Goal: Task Accomplishment & Management: Complete application form

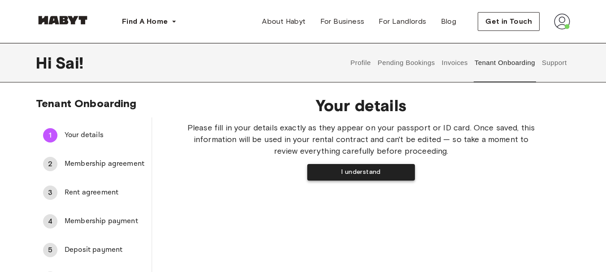
click at [353, 172] on button "I understand" at bounding box center [361, 172] width 108 height 17
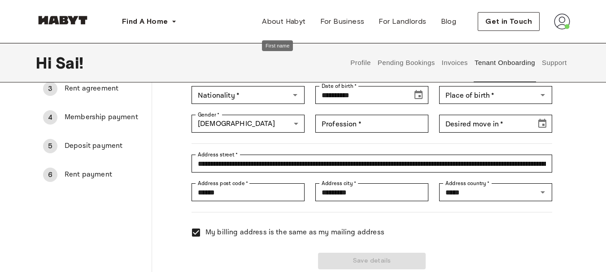
scroll to position [105, 0]
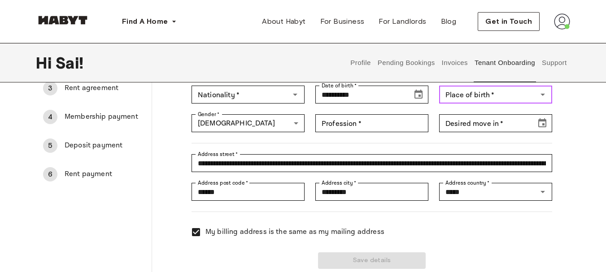
click at [465, 101] on input "Place of birth   *" at bounding box center [488, 94] width 93 height 13
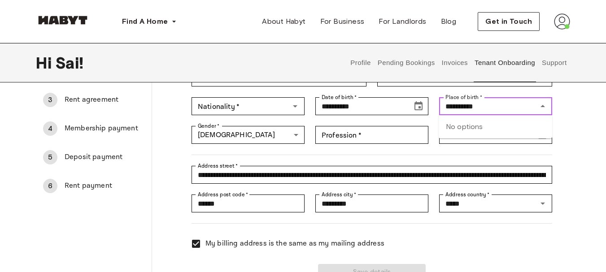
scroll to position [90, 0]
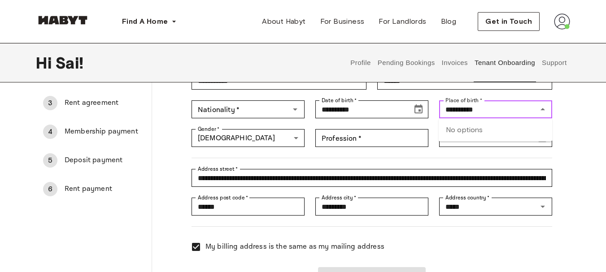
type input "**********"
click at [571, 146] on div "**********" at bounding box center [303, 149] width 606 height 284
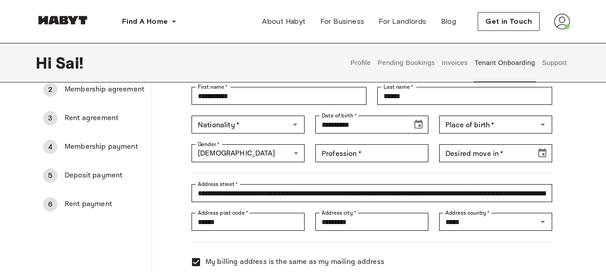
scroll to position [72, 0]
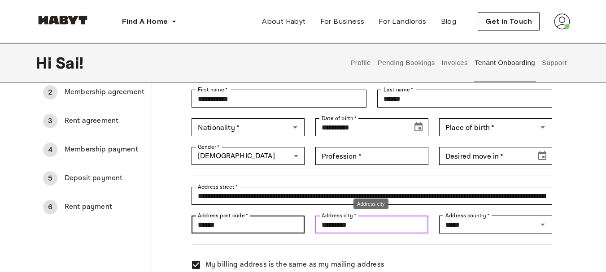
drag, startPoint x: 364, startPoint y: 226, endPoint x: 269, endPoint y: 221, distance: 95.3
click at [269, 221] on div "**********" at bounding box center [367, 176] width 372 height 252
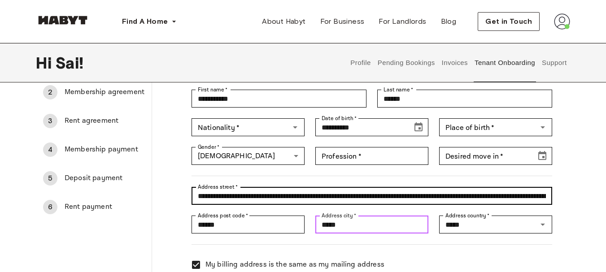
type input "**********"
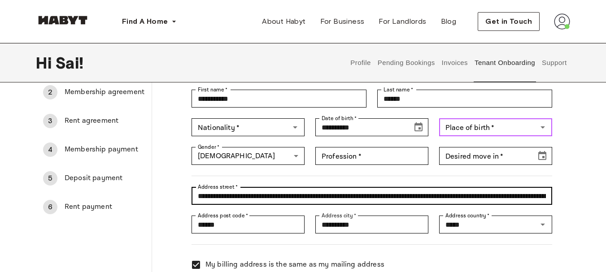
type input "*****"
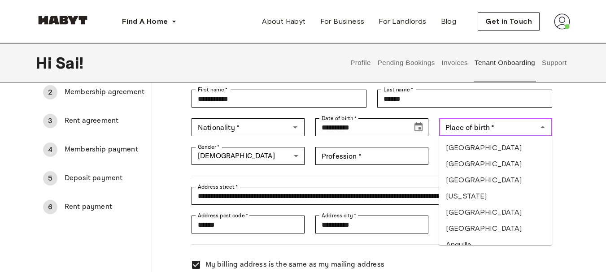
click at [483, 129] on div "Place of birth   * Place of birth   *" at bounding box center [495, 127] width 113 height 18
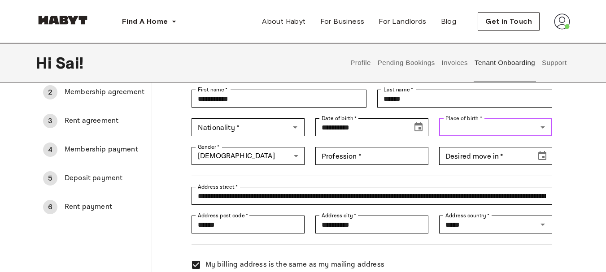
type input "*****"
click at [492, 164] on li "[GEOGRAPHIC_DATA]" at bounding box center [496, 164] width 114 height 16
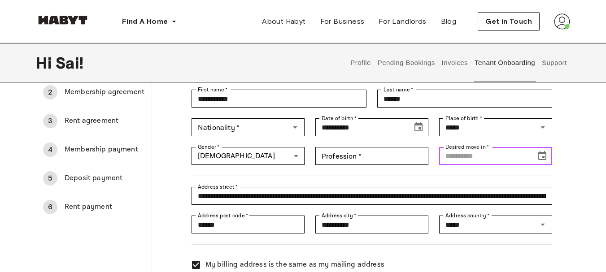
click at [492, 164] on input "Desired move in   *" at bounding box center [484, 156] width 91 height 18
click at [395, 168] on div at bounding box center [367, 170] width 372 height 11
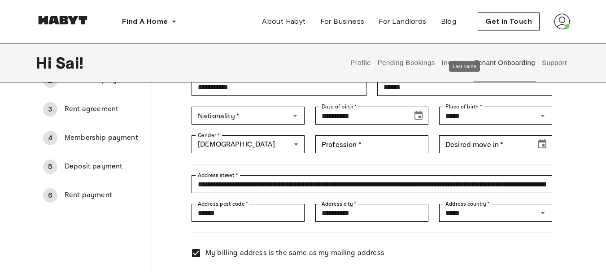
scroll to position [84, 0]
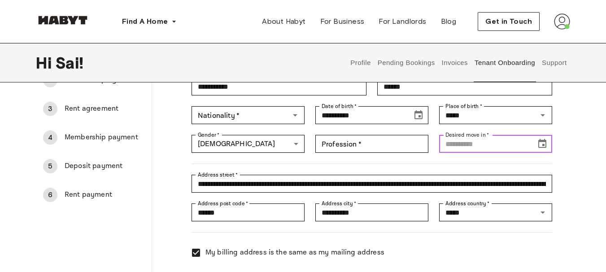
click at [503, 146] on input "Desired move in   *" at bounding box center [484, 144] width 91 height 18
click at [538, 142] on icon "Choose date" at bounding box center [542, 144] width 11 height 11
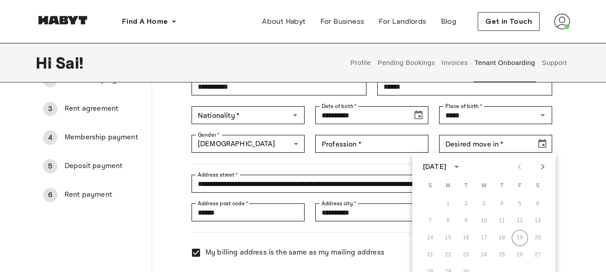
click at [548, 167] on icon "Next month" at bounding box center [543, 167] width 11 height 11
click at [435, 254] on div "19 20 21 22 23 24 25" at bounding box center [484, 255] width 144 height 16
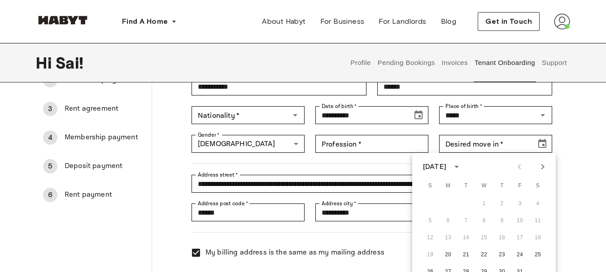
click at [435, 254] on div "19 20 21 22 23 24 25" at bounding box center [484, 255] width 144 height 16
click at [567, 139] on div "**********" at bounding box center [361, 151] width 418 height 292
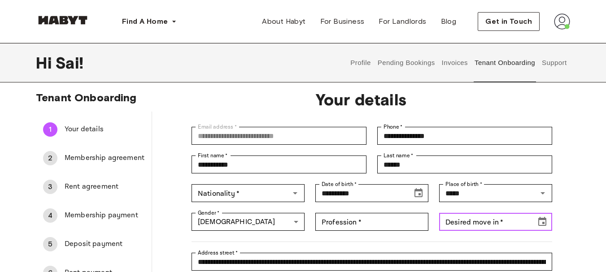
scroll to position [0, 0]
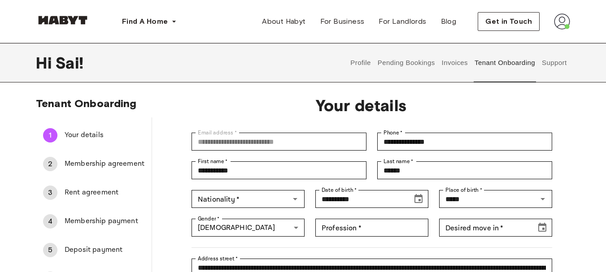
click at [121, 160] on span "Membership agreement" at bounding box center [105, 164] width 80 height 11
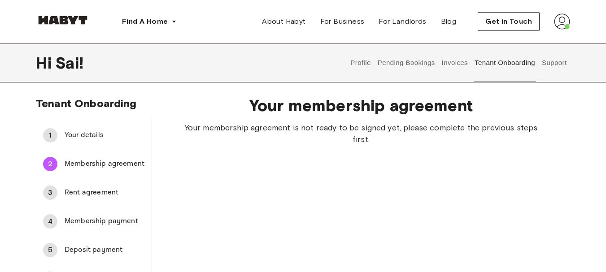
click at [78, 136] on span "Your details" at bounding box center [105, 135] width 80 height 11
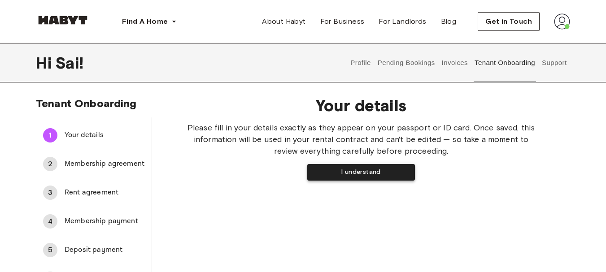
click at [347, 175] on button "I understand" at bounding box center [361, 172] width 108 height 17
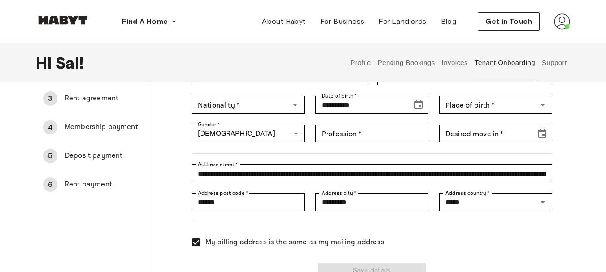
scroll to position [54, 0]
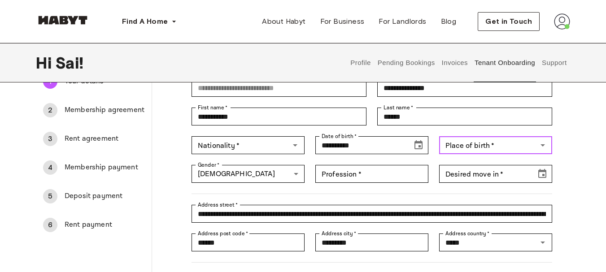
click at [471, 149] on div "Place of birth   * Place of birth   *" at bounding box center [495, 145] width 113 height 18
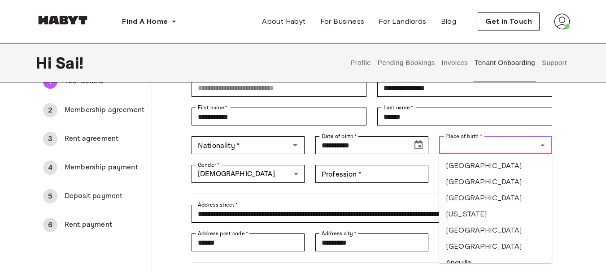
type input "*****"
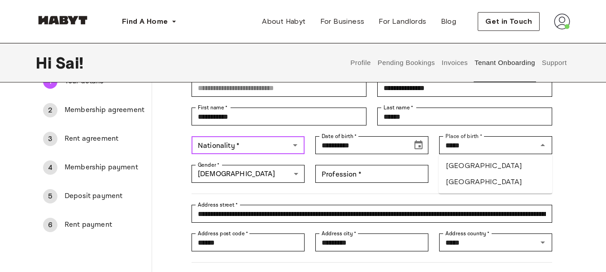
click at [262, 146] on input "Nationality   *" at bounding box center [240, 145] width 93 height 13
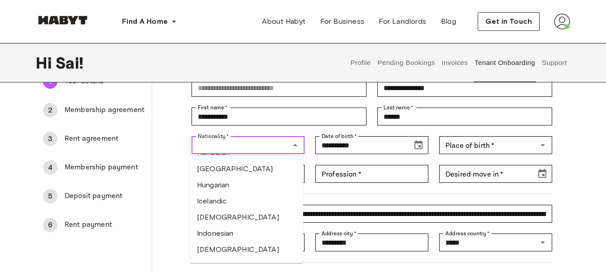
scroll to position [1583, 0]
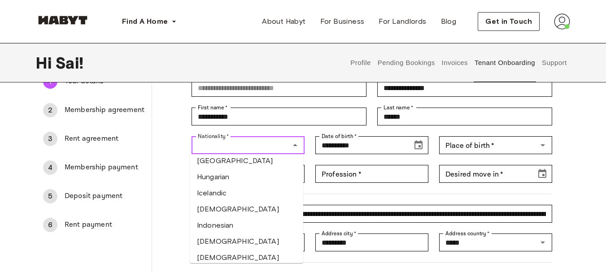
click at [227, 202] on li "[DEMOGRAPHIC_DATA]" at bounding box center [247, 210] width 114 height 16
type input "******"
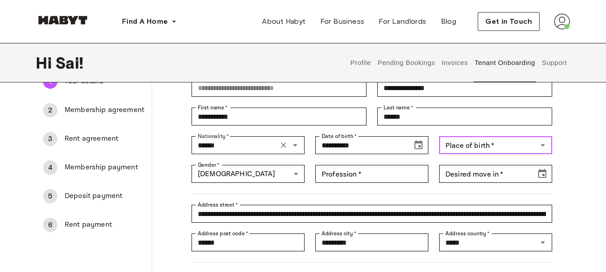
click at [466, 149] on div "Place of birth   * Place of birth   *" at bounding box center [495, 145] width 113 height 18
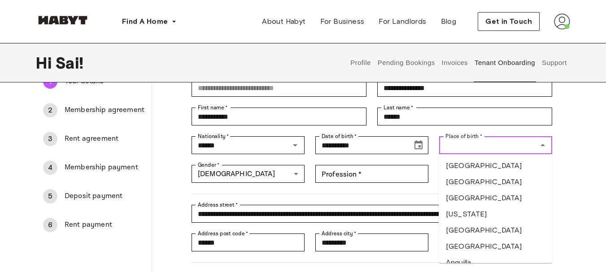
type input "*****"
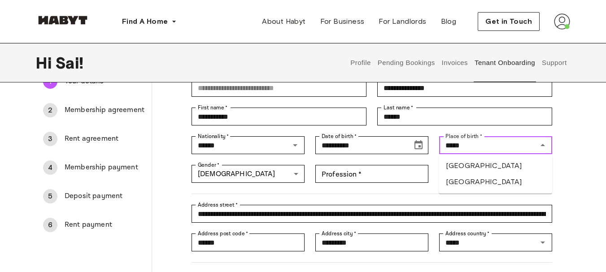
click at [481, 180] on li "[GEOGRAPHIC_DATA]" at bounding box center [496, 182] width 114 height 16
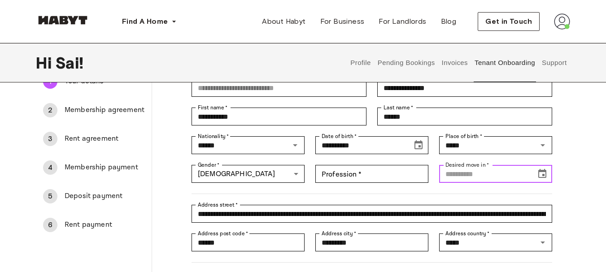
click at [481, 180] on input "Desired move in   *" at bounding box center [484, 174] width 91 height 18
click at [543, 178] on icon "Choose date" at bounding box center [543, 173] width 8 height 9
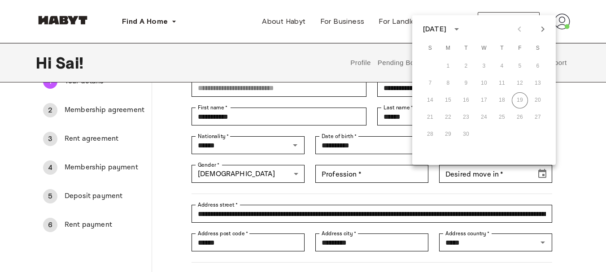
click at [520, 102] on div "14 15 16 17 18 19 20" at bounding box center [484, 100] width 144 height 16
click at [543, 31] on icon "Next month" at bounding box center [543, 28] width 3 height 5
click at [429, 117] on div "19 20 21 22 23 24 25" at bounding box center [484, 118] width 144 height 16
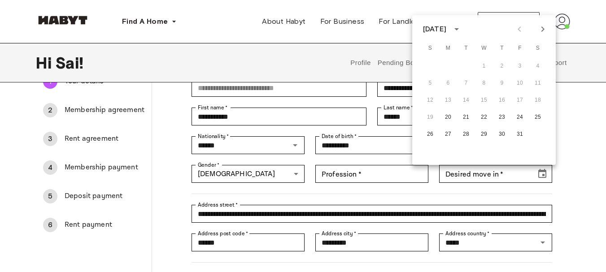
click at [429, 117] on div "19 20 21 22 23 24 25" at bounding box center [484, 118] width 144 height 16
click at [430, 117] on div "19 20 21 22 23 24 25" at bounding box center [484, 118] width 144 height 16
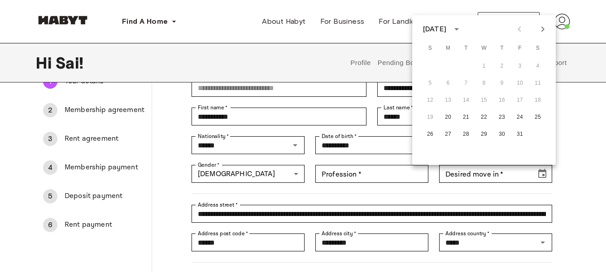
click at [430, 117] on div "19 20 21 22 23 24 25" at bounding box center [484, 118] width 144 height 16
click at [447, 119] on button "20" at bounding box center [448, 118] width 16 height 16
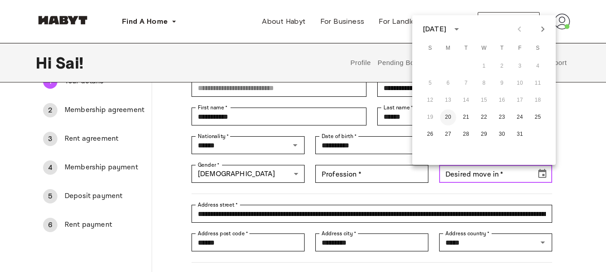
type input "**********"
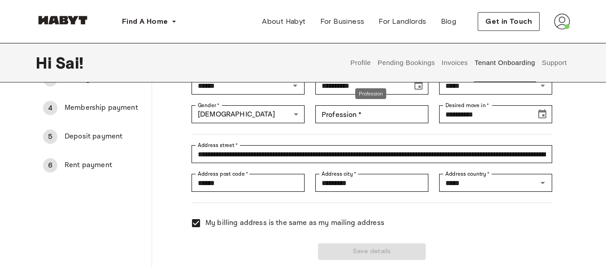
scroll to position [120, 0]
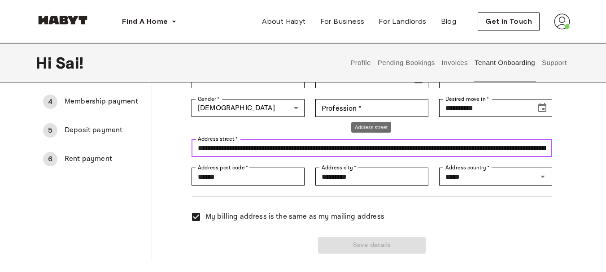
click at [533, 148] on input "**********" at bounding box center [372, 148] width 361 height 18
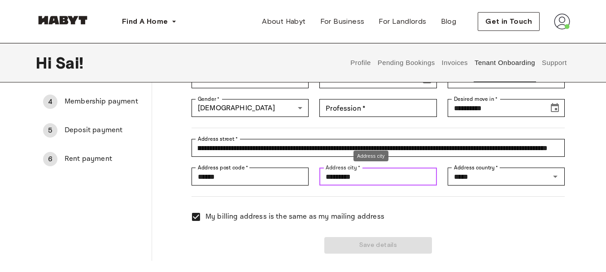
scroll to position [0, 0]
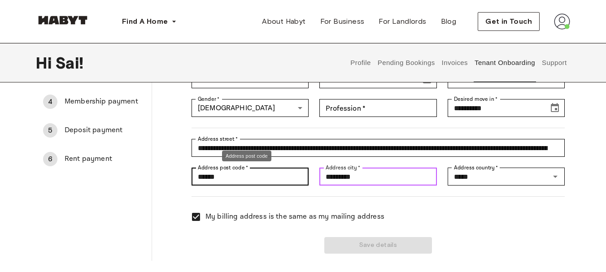
drag, startPoint x: 368, startPoint y: 182, endPoint x: 302, endPoint y: 180, distance: 66.5
click at [302, 180] on div "**********" at bounding box center [373, 128] width 384 height 252
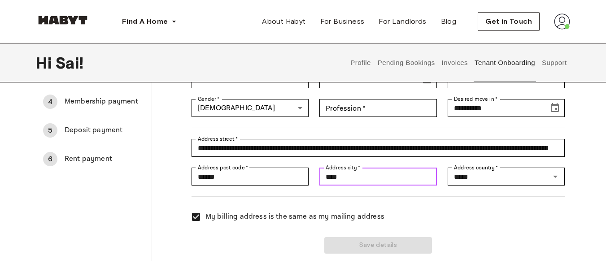
type input "**********"
click at [353, 249] on div "Save details" at bounding box center [373, 240] width 384 height 27
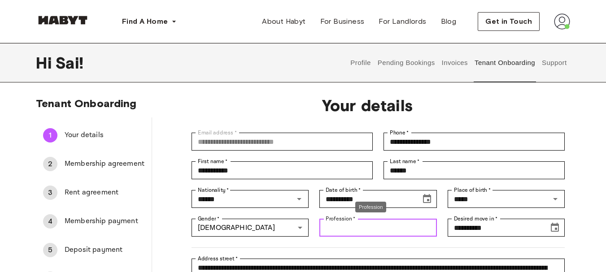
click at [344, 232] on input "Profession   *" at bounding box center [378, 228] width 117 height 18
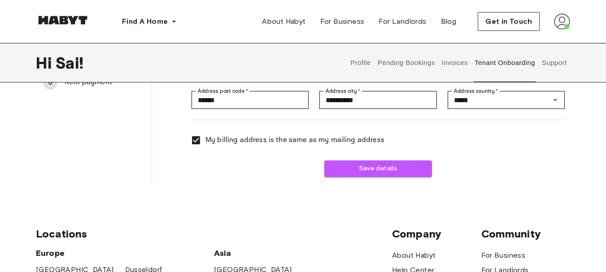
scroll to position [210, 0]
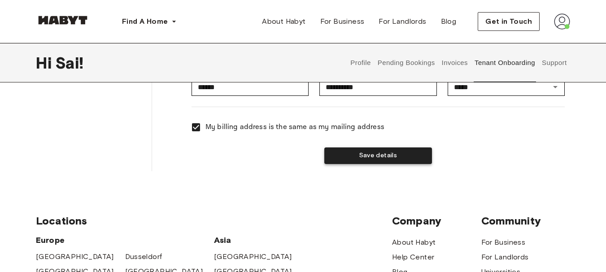
type input "*******"
click at [379, 154] on button "Save details" at bounding box center [378, 156] width 108 height 17
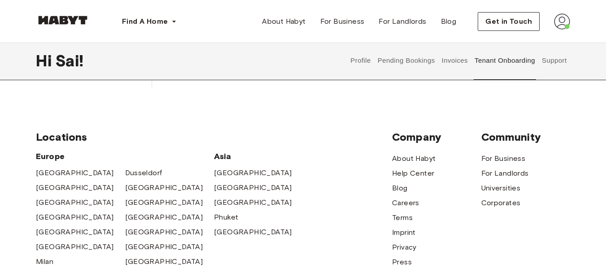
scroll to position [0, 0]
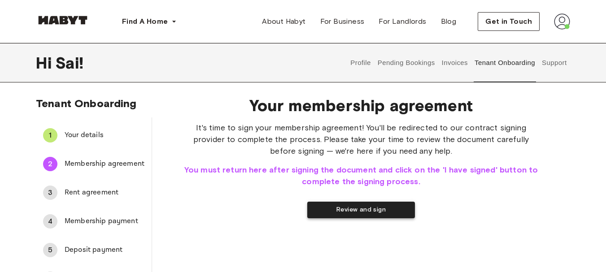
click at [356, 213] on button "Review and sign" at bounding box center [361, 210] width 108 height 17
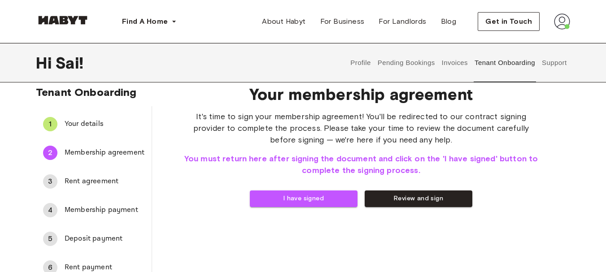
scroll to position [30, 0]
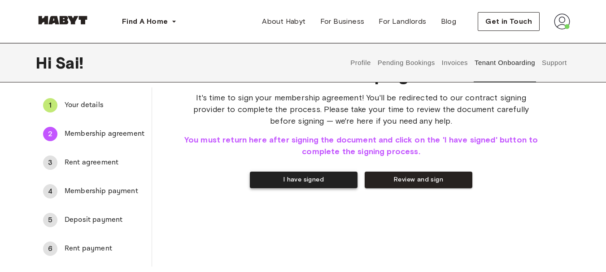
click at [273, 177] on button "I have signed" at bounding box center [304, 180] width 108 height 17
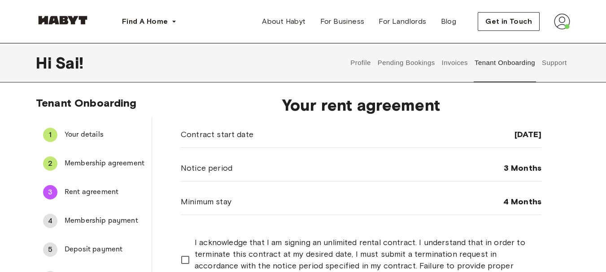
scroll to position [0, 0]
click at [268, 139] on div "Contract start date [DATE]" at bounding box center [361, 135] width 361 height 26
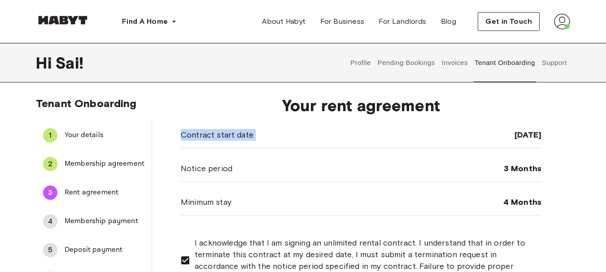
click at [119, 166] on span "Membership agreement" at bounding box center [105, 164] width 80 height 11
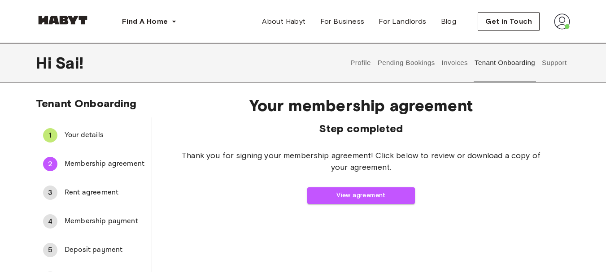
click at [107, 192] on span "Rent agreement" at bounding box center [105, 193] width 80 height 11
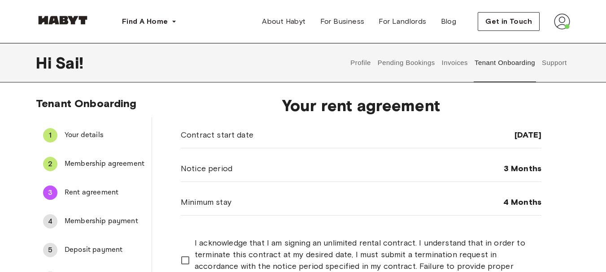
click at [242, 143] on div "Contract start date [DATE]" at bounding box center [361, 135] width 361 height 26
click at [129, 165] on span "Membership agreement" at bounding box center [105, 164] width 80 height 11
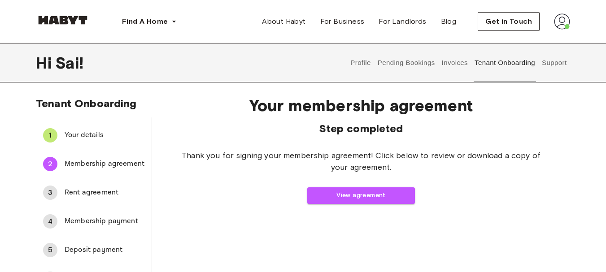
click at [79, 136] on span "Your details" at bounding box center [105, 135] width 80 height 11
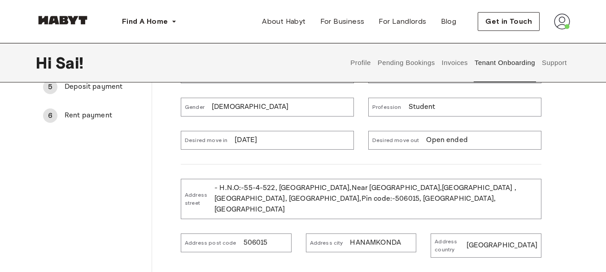
scroll to position [153, 0]
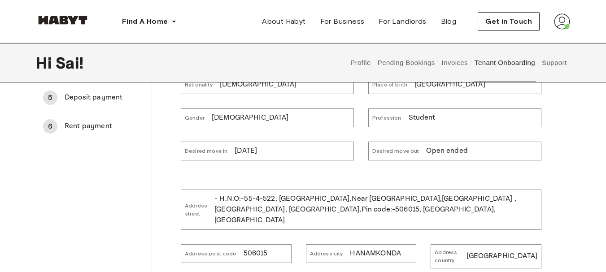
click at [257, 149] on p "[DATE]" at bounding box center [246, 151] width 22 height 11
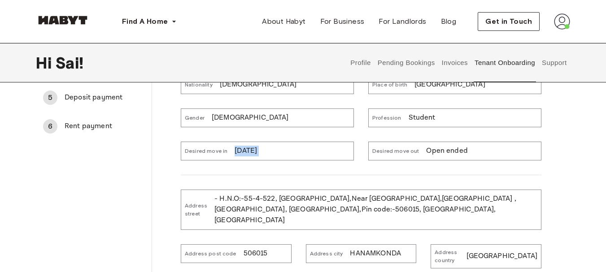
click at [257, 149] on p "[DATE]" at bounding box center [246, 151] width 22 height 11
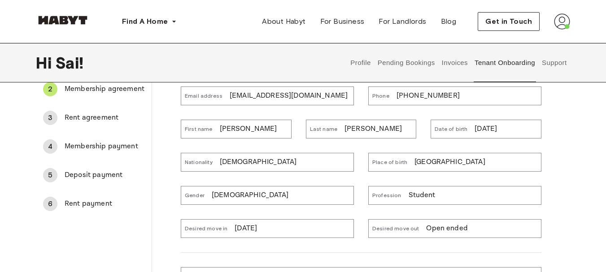
scroll to position [102, 0]
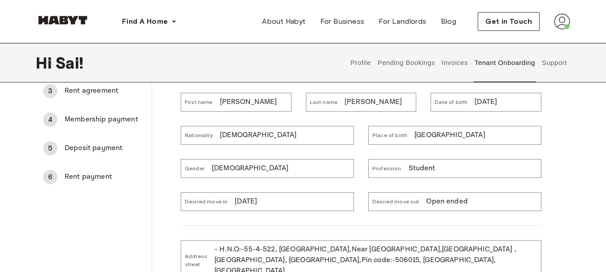
click at [457, 202] on p "Open ended" at bounding box center [447, 202] width 42 height 11
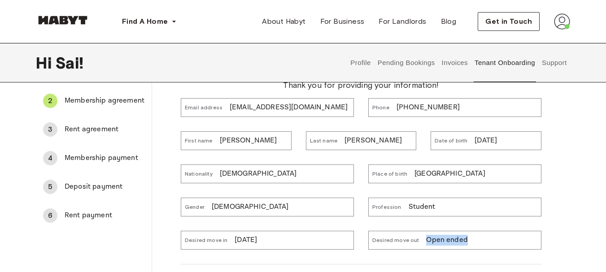
scroll to position [27, 0]
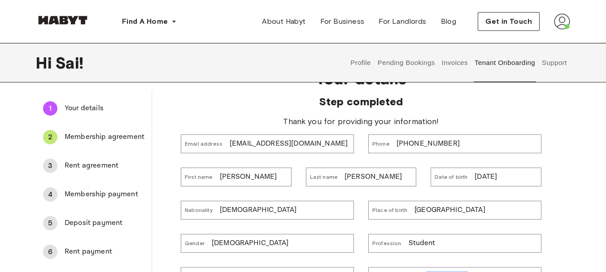
click at [102, 169] on span "Rent agreement" at bounding box center [105, 166] width 80 height 11
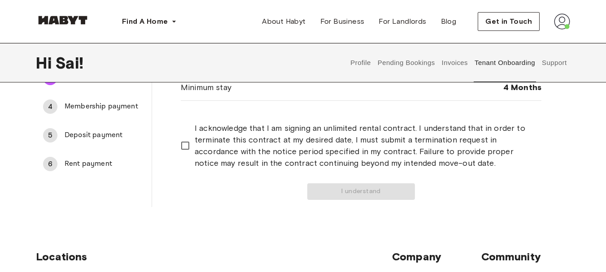
scroll to position [135, 0]
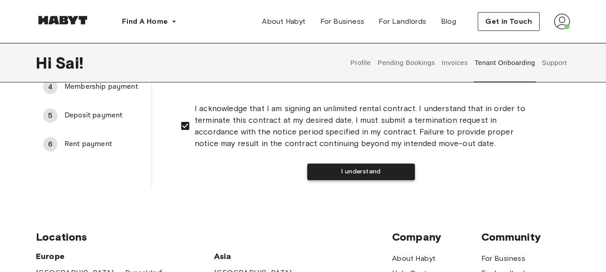
click at [364, 176] on button "I understand" at bounding box center [361, 172] width 108 height 17
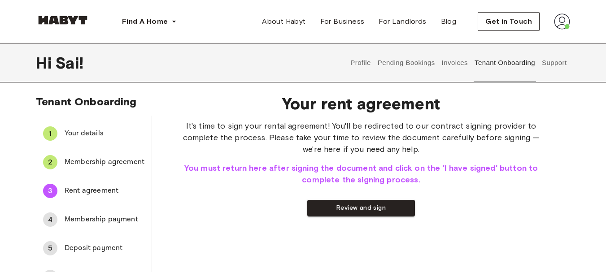
scroll to position [0, 0]
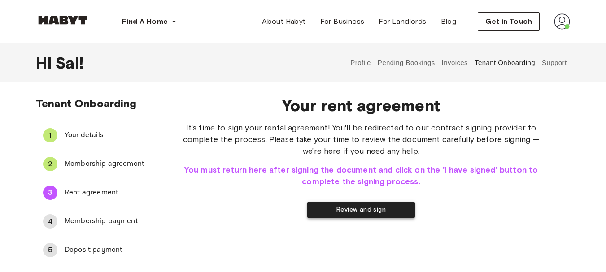
click at [352, 209] on button "Review and sign" at bounding box center [361, 210] width 108 height 17
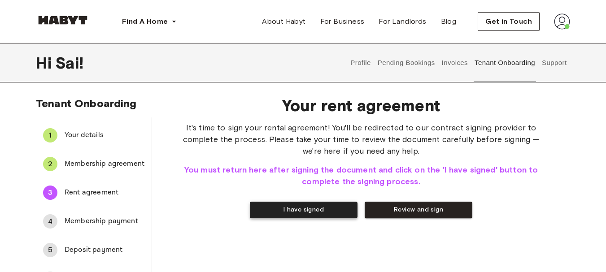
click at [266, 210] on button "I have signed" at bounding box center [304, 210] width 108 height 17
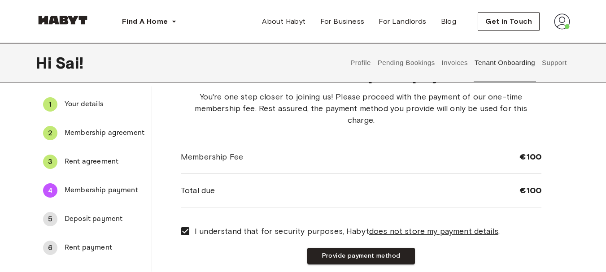
scroll to position [15, 0]
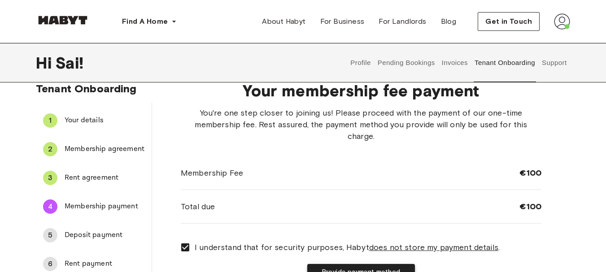
click at [356, 264] on button "Provide payment method" at bounding box center [361, 272] width 108 height 17
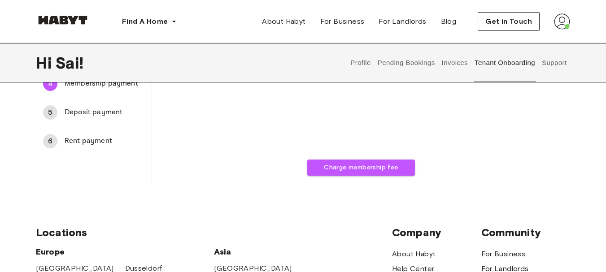
scroll to position [0, 0]
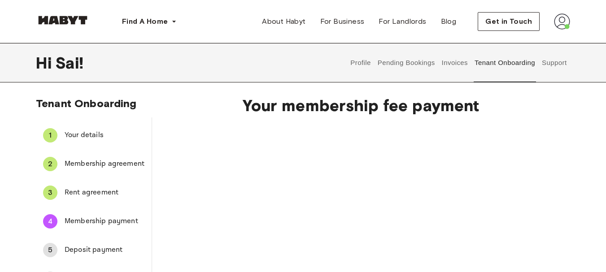
click at [247, 137] on div "Charge membership fee" at bounding box center [361, 218] width 361 height 192
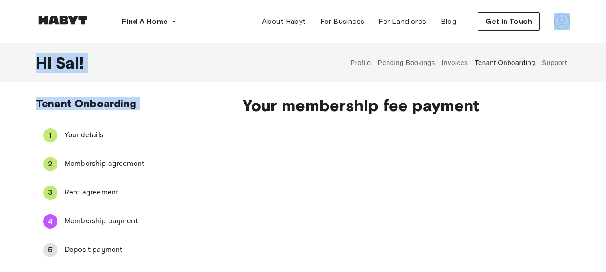
drag, startPoint x: 240, startPoint y: 94, endPoint x: 317, endPoint y: -54, distance: 167.2
